Goal: Task Accomplishment & Management: Use online tool/utility

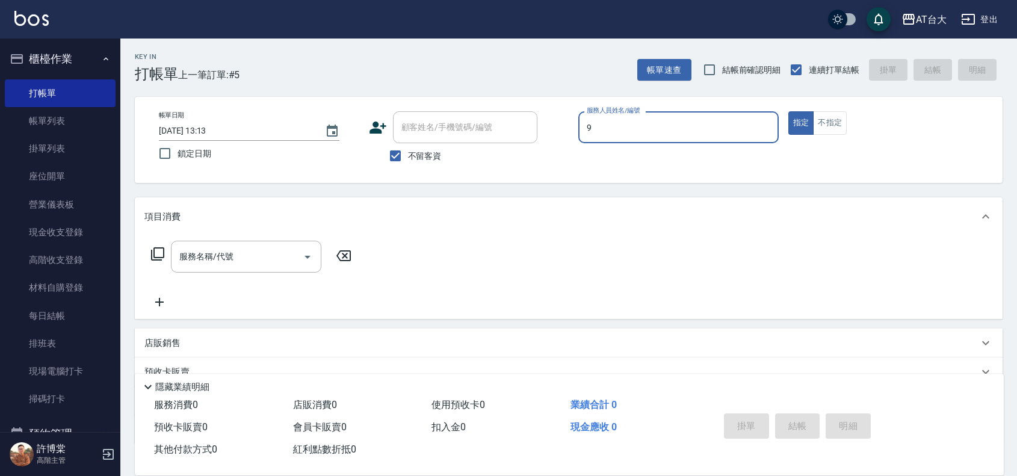
type input "Winni-9"
type button "true"
click at [835, 125] on button "不指定" at bounding box center [830, 122] width 34 height 23
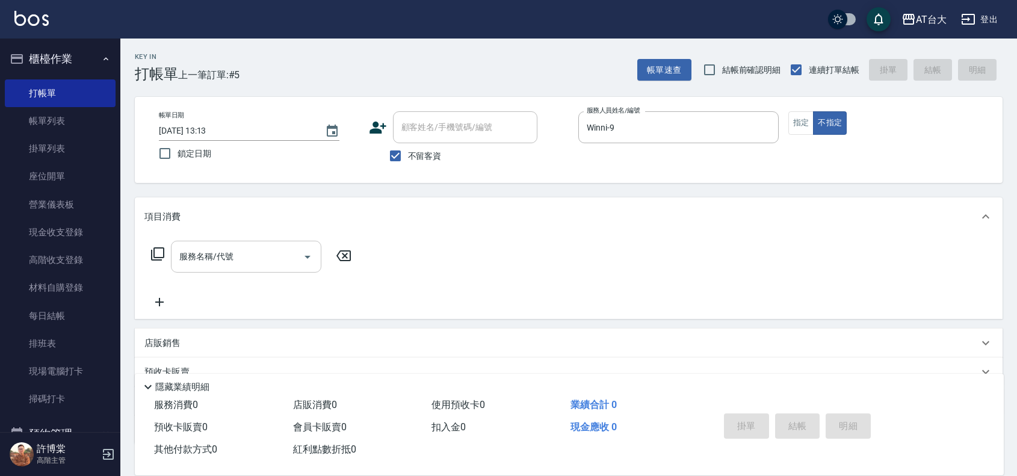
click at [260, 256] on input "服務名稱/代號" at bounding box center [237, 256] width 122 height 21
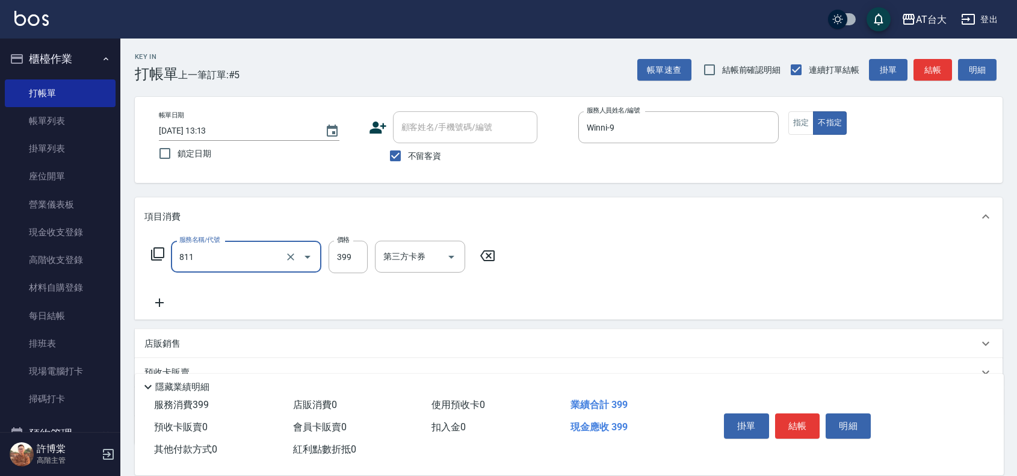
type input "洗+剪(811)"
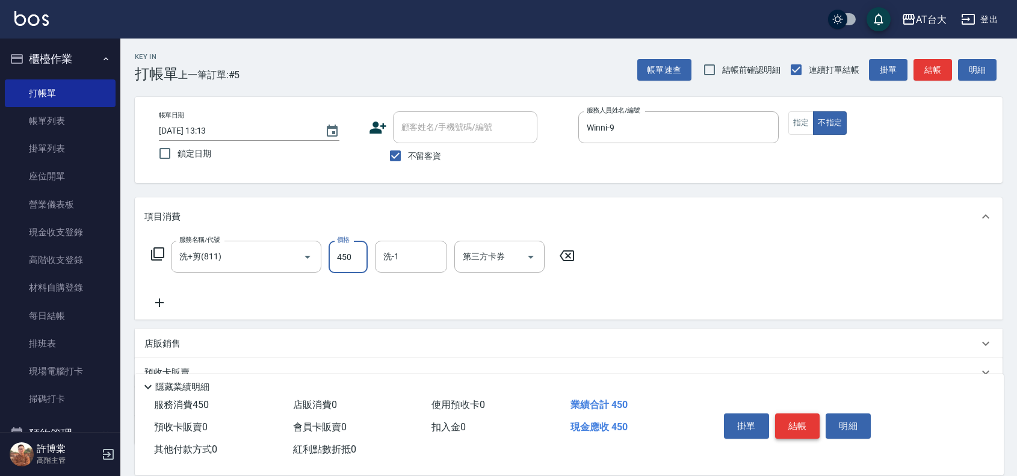
type input "450"
drag, startPoint x: 790, startPoint y: 429, endPoint x: 790, endPoint y: 422, distance: 7.2
click at [790, 429] on button "結帳" at bounding box center [797, 425] width 45 height 25
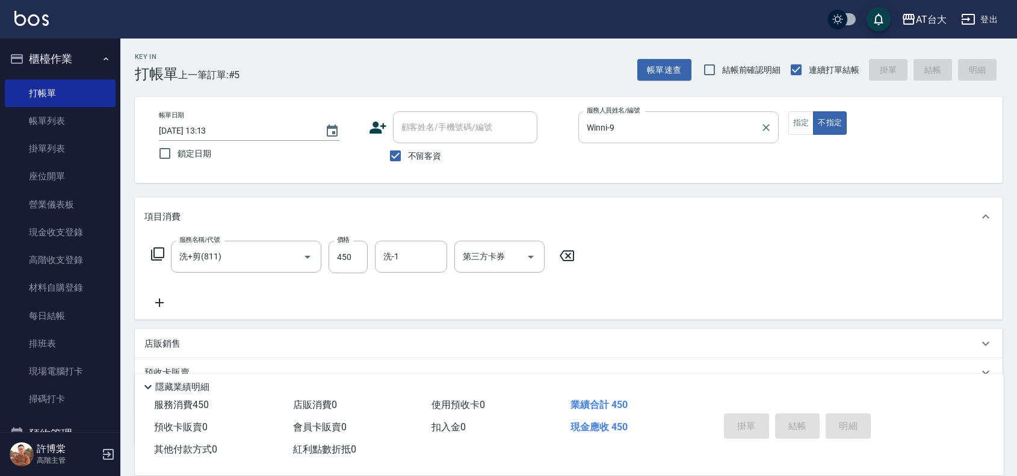
type input "[DATE] 14:06"
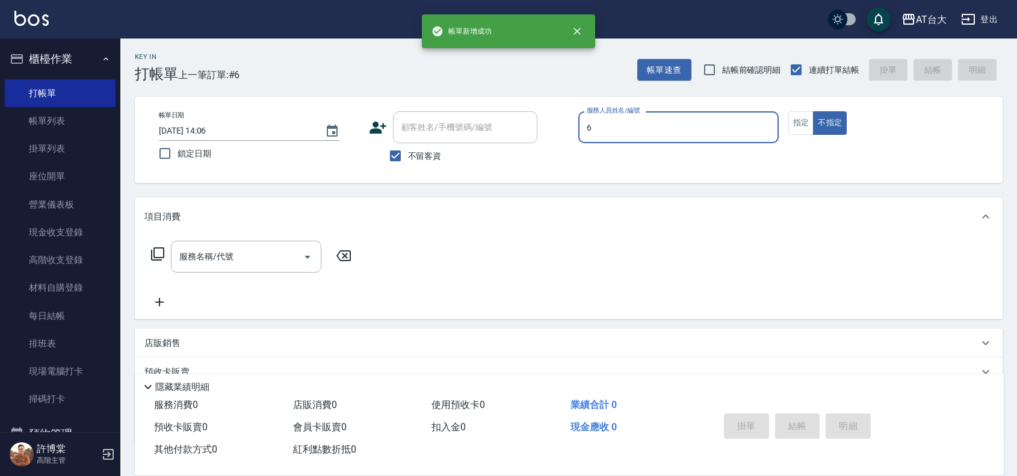
type input "LUNA-6"
type button "false"
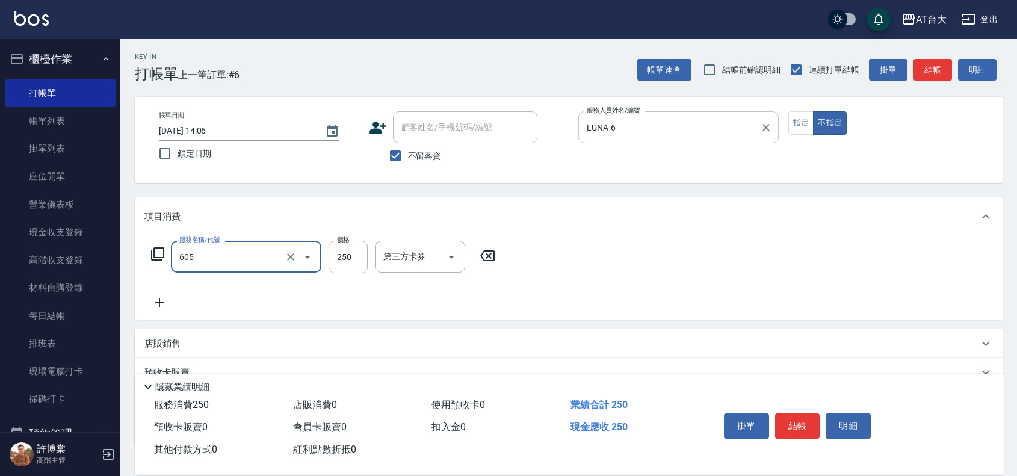
type input "洗髮 (女)(605)"
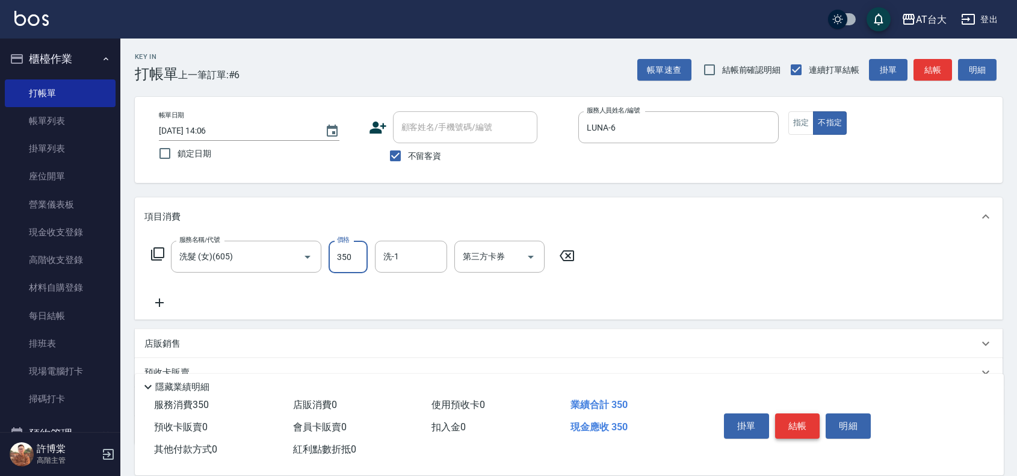
type input "350"
click at [809, 419] on button "結帳" at bounding box center [797, 425] width 45 height 25
